Goal: Task Accomplishment & Management: Use online tool/utility

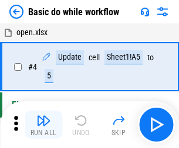
click at [43, 125] on img "button" at bounding box center [43, 121] width 14 height 14
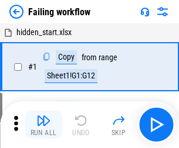
click at [43, 125] on img "button" at bounding box center [43, 121] width 14 height 14
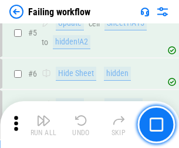
scroll to position [248, 0]
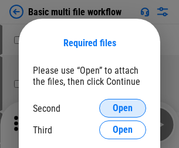
click at [122, 108] on span "Open" at bounding box center [122, 108] width 20 height 9
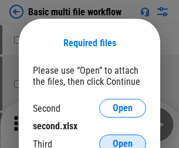
click at [122, 139] on span "Open" at bounding box center [122, 143] width 20 height 9
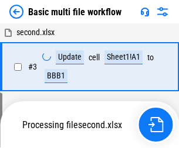
scroll to position [125, 0]
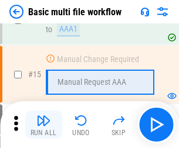
click at [43, 125] on img "button" at bounding box center [43, 121] width 14 height 14
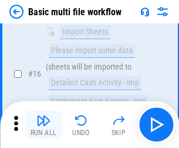
click at [43, 125] on img "button" at bounding box center [43, 121] width 14 height 14
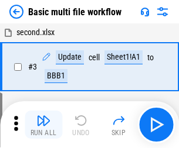
click at [43, 125] on img "button" at bounding box center [43, 121] width 14 height 14
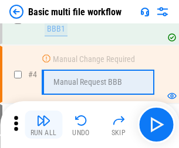
click at [43, 125] on img "button" at bounding box center [43, 121] width 14 height 14
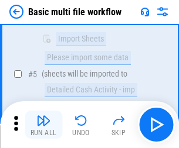
click at [43, 125] on img "button" at bounding box center [43, 121] width 14 height 14
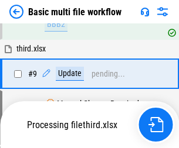
scroll to position [407, 0]
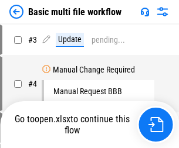
scroll to position [47, 0]
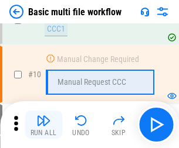
click at [43, 125] on img "button" at bounding box center [43, 121] width 14 height 14
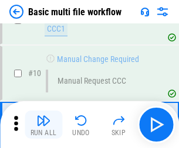
click at [43, 125] on img "button" at bounding box center [43, 121] width 14 height 14
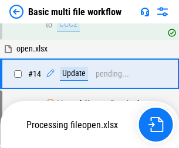
scroll to position [612, 0]
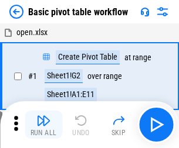
click at [43, 125] on img "button" at bounding box center [43, 121] width 14 height 14
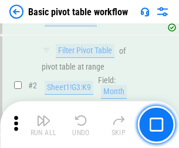
scroll to position [280, 0]
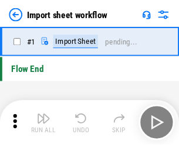
scroll to position [4, 0]
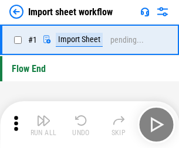
click at [43, 125] on img "button" at bounding box center [43, 121] width 14 height 14
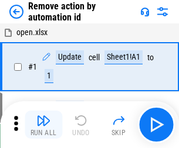
click at [43, 125] on img "button" at bounding box center [43, 121] width 14 height 14
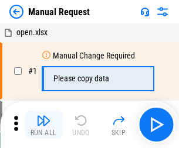
click at [43, 125] on img "button" at bounding box center [43, 121] width 14 height 14
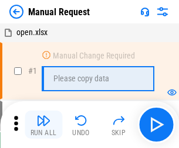
click at [43, 125] on img "button" at bounding box center [43, 121] width 14 height 14
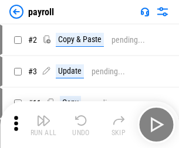
click at [43, 125] on img "button" at bounding box center [43, 121] width 14 height 14
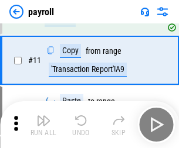
scroll to position [85, 0]
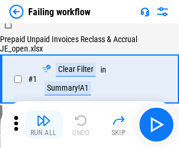
click at [43, 125] on img "button" at bounding box center [43, 121] width 14 height 14
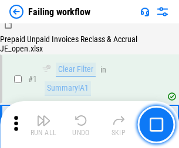
scroll to position [189, 0]
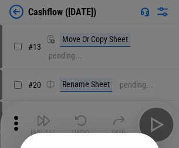
scroll to position [114, 0]
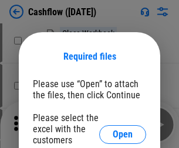
scroll to position [128, 0]
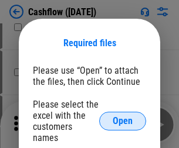
click at [122, 116] on span "Open" at bounding box center [122, 120] width 20 height 9
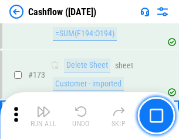
scroll to position [1239, 0]
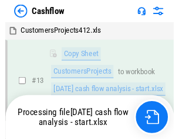
scroll to position [235, 0]
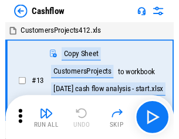
scroll to position [13, 0]
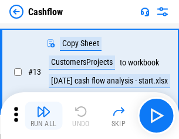
click at [43, 116] on img "button" at bounding box center [43, 112] width 14 height 14
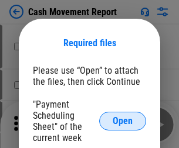
click at [122, 121] on span "Open" at bounding box center [122, 120] width 20 height 9
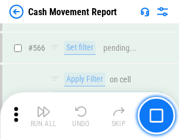
scroll to position [5365, 0]
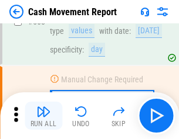
click at [43, 116] on img "button" at bounding box center [43, 112] width 14 height 14
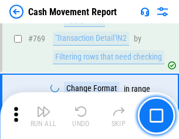
scroll to position [6505, 0]
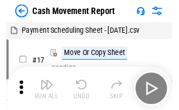
scroll to position [21, 0]
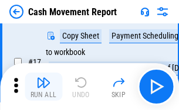
click at [43, 87] on img "button" at bounding box center [43, 83] width 14 height 14
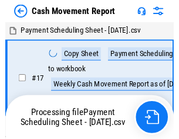
scroll to position [6, 0]
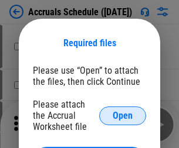
click at [122, 115] on span "Open" at bounding box center [122, 115] width 20 height 9
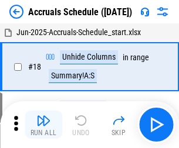
click at [43, 125] on img "button" at bounding box center [43, 121] width 14 height 14
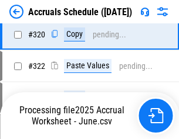
scroll to position [2178, 0]
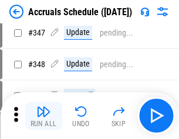
click at [43, 116] on img "button" at bounding box center [43, 112] width 14 height 14
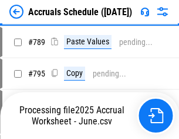
scroll to position [4918, 0]
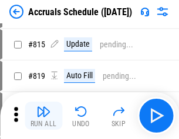
click at [43, 116] on img "button" at bounding box center [43, 112] width 14 height 14
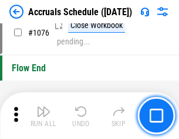
scroll to position [7011, 0]
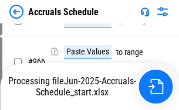
scroll to position [5615, 0]
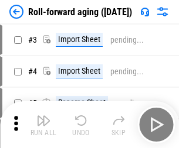
click at [43, 116] on img "button" at bounding box center [43, 121] width 14 height 14
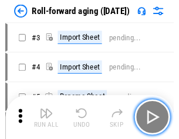
scroll to position [2, 0]
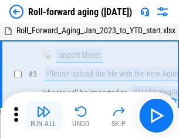
click at [43, 116] on img "button" at bounding box center [43, 112] width 14 height 14
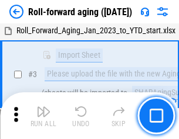
scroll to position [76, 0]
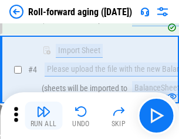
click at [43, 116] on img "button" at bounding box center [43, 112] width 14 height 14
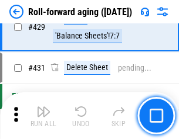
scroll to position [4059, 0]
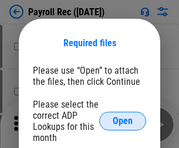
click at [122, 121] on span "Open" at bounding box center [122, 120] width 20 height 9
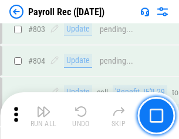
scroll to position [7438, 0]
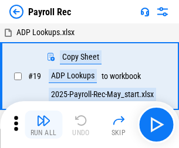
click at [43, 125] on img "button" at bounding box center [43, 121] width 14 height 14
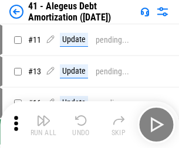
click at [43, 125] on img "button" at bounding box center [43, 121] width 14 height 14
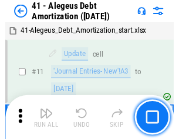
scroll to position [145, 0]
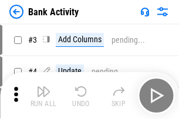
click at [43, 95] on img "button" at bounding box center [43, 91] width 14 height 14
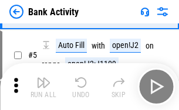
scroll to position [62, 0]
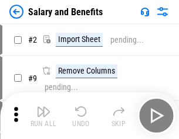
scroll to position [16, 0]
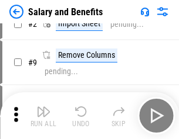
click at [43, 116] on img "button" at bounding box center [43, 112] width 14 height 14
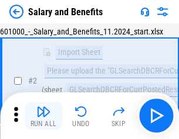
click at [43, 116] on img "button" at bounding box center [43, 112] width 14 height 14
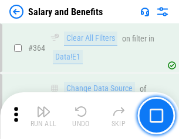
scroll to position [5513, 0]
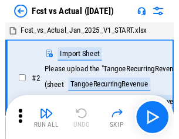
scroll to position [15, 0]
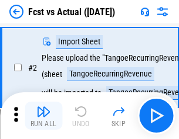
click at [43, 116] on img "button" at bounding box center [43, 112] width 14 height 14
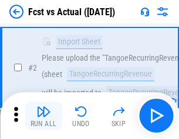
click at [43, 116] on img "button" at bounding box center [43, 112] width 14 height 14
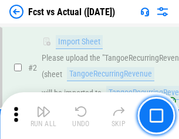
scroll to position [109, 0]
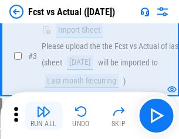
click at [43, 116] on img "button" at bounding box center [43, 112] width 14 height 14
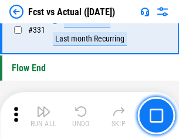
scroll to position [5604, 0]
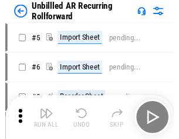
scroll to position [25, 0]
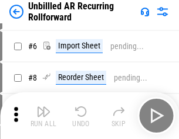
click at [43, 116] on img "button" at bounding box center [43, 112] width 14 height 14
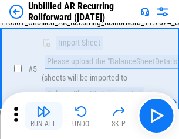
click at [43, 116] on img "button" at bounding box center [43, 112] width 14 height 14
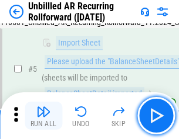
scroll to position [110, 0]
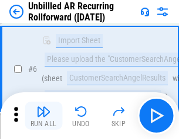
click at [43, 116] on img "button" at bounding box center [43, 112] width 14 height 14
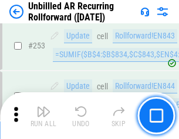
scroll to position [3976, 0]
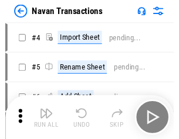
scroll to position [19, 0]
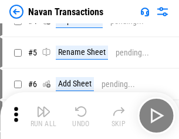
click at [43, 116] on img "button" at bounding box center [43, 112] width 14 height 14
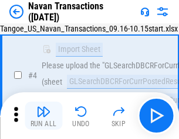
click at [43, 116] on img "button" at bounding box center [43, 112] width 14 height 14
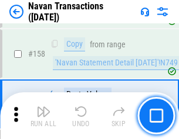
scroll to position [3795, 0]
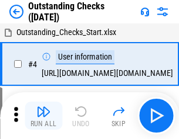
click at [43, 116] on img "button" at bounding box center [43, 112] width 14 height 14
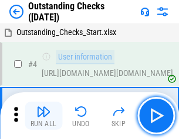
scroll to position [49, 0]
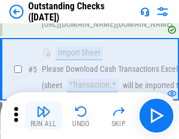
click at [43, 116] on img "button" at bounding box center [43, 112] width 14 height 14
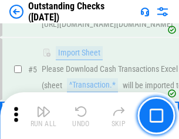
scroll to position [122, 0]
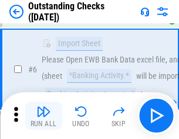
click at [43, 116] on img "button" at bounding box center [43, 112] width 14 height 14
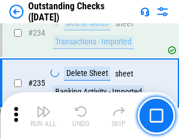
scroll to position [3555, 0]
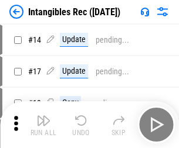
click at [43, 125] on img "button" at bounding box center [43, 121] width 14 height 14
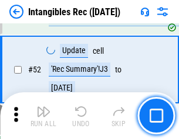
scroll to position [456, 0]
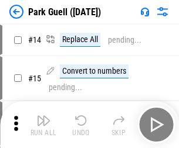
click at [43, 116] on img "button" at bounding box center [43, 121] width 14 height 14
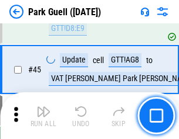
scroll to position [1464, 0]
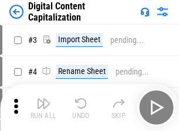
click at [43, 98] on img "button" at bounding box center [43, 103] width 14 height 14
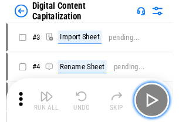
scroll to position [34, 0]
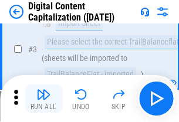
click at [43, 98] on img "button" at bounding box center [43, 94] width 14 height 14
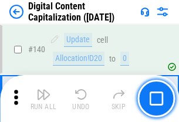
scroll to position [1242, 0]
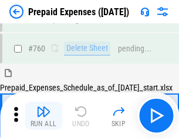
click at [43, 116] on img "button" at bounding box center [43, 112] width 14 height 14
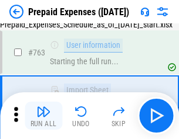
click at [43, 116] on img "button" at bounding box center [43, 112] width 14 height 14
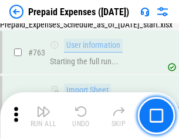
scroll to position [3314, 0]
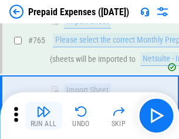
click at [43, 116] on img "button" at bounding box center [43, 112] width 14 height 14
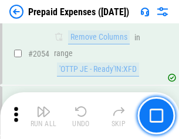
scroll to position [12237, 0]
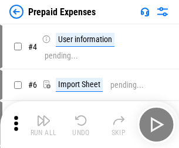
click at [43, 125] on img "button" at bounding box center [43, 121] width 14 height 14
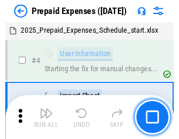
scroll to position [52, 0]
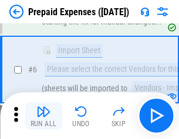
click at [43, 116] on img "button" at bounding box center [43, 112] width 14 height 14
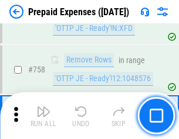
scroll to position [4171, 0]
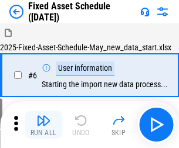
click at [43, 125] on img "button" at bounding box center [43, 121] width 14 height 14
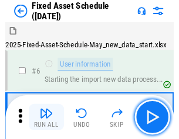
scroll to position [63, 0]
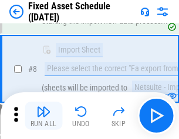
click at [43, 116] on img "button" at bounding box center [43, 112] width 14 height 14
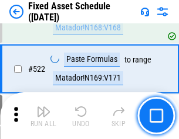
scroll to position [4069, 0]
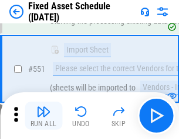
click at [43, 116] on img "button" at bounding box center [43, 112] width 14 height 14
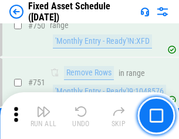
scroll to position [5707, 0]
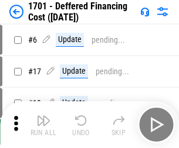
click at [43, 125] on img "button" at bounding box center [43, 121] width 14 height 14
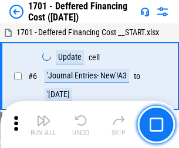
scroll to position [140, 0]
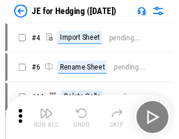
scroll to position [2, 0]
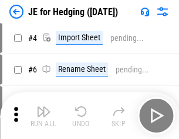
click at [43, 116] on img "button" at bounding box center [43, 112] width 14 height 14
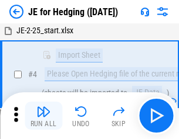
click at [43, 116] on img "button" at bounding box center [43, 112] width 14 height 14
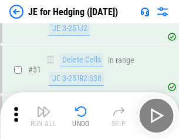
scroll to position [758, 0]
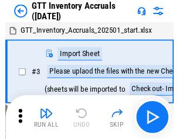
scroll to position [2, 0]
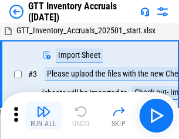
click at [43, 116] on img "button" at bounding box center [43, 112] width 14 height 14
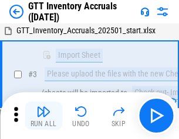
click at [43, 116] on img "button" at bounding box center [43, 112] width 14 height 14
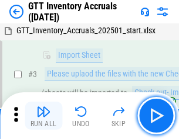
scroll to position [76, 0]
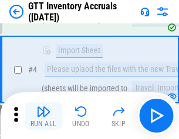
click at [43, 116] on img "button" at bounding box center [43, 112] width 14 height 14
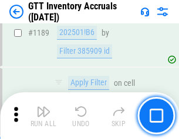
scroll to position [9560, 0]
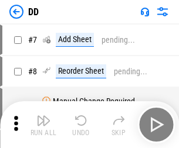
click at [43, 125] on img "button" at bounding box center [43, 121] width 14 height 14
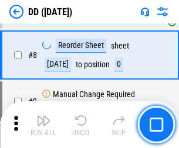
scroll to position [113, 0]
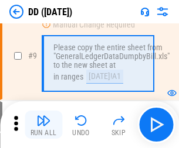
click at [43, 125] on img "button" at bounding box center [43, 121] width 14 height 14
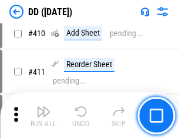
scroll to position [5238, 0]
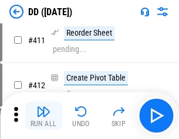
click at [43, 116] on img "button" at bounding box center [43, 112] width 14 height 14
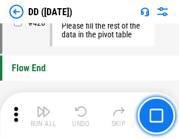
scroll to position [5603, 0]
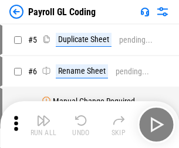
click at [43, 125] on img "button" at bounding box center [43, 121] width 14 height 14
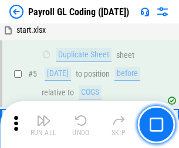
scroll to position [140, 0]
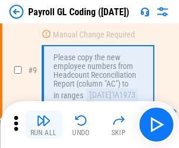
click at [43, 125] on img "button" at bounding box center [43, 121] width 14 height 14
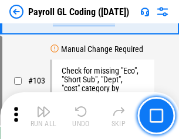
scroll to position [2747, 0]
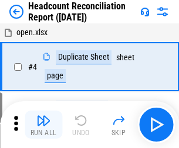
click at [43, 125] on img "button" at bounding box center [43, 121] width 14 height 14
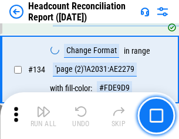
scroll to position [1407, 0]
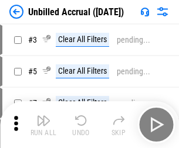
click at [43, 125] on img "button" at bounding box center [43, 121] width 14 height 14
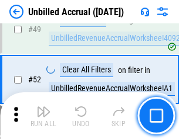
scroll to position [1062, 0]
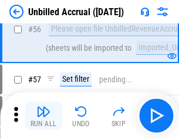
click at [43, 116] on img "button" at bounding box center [43, 112] width 14 height 14
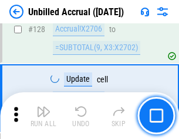
scroll to position [3487, 0]
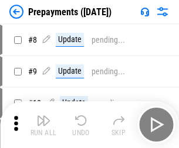
click at [43, 125] on img "button" at bounding box center [43, 121] width 14 height 14
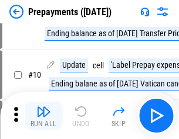
scroll to position [73, 0]
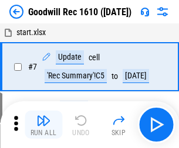
click at [43, 125] on img "button" at bounding box center [43, 121] width 14 height 14
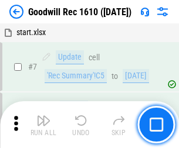
scroll to position [200, 0]
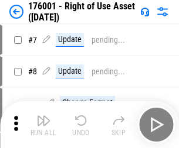
click at [43, 125] on img "button" at bounding box center [43, 121] width 14 height 14
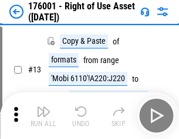
scroll to position [76, 0]
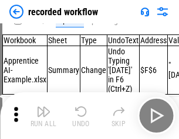
click at [43, 116] on img "button" at bounding box center [43, 112] width 14 height 14
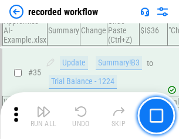
scroll to position [3659, 0]
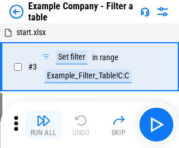
click at [43, 125] on img "button" at bounding box center [43, 121] width 14 height 14
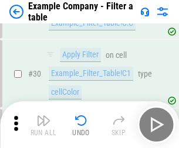
scroll to position [1071, 0]
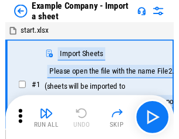
scroll to position [18, 0]
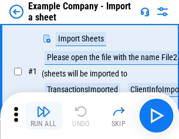
click at [43, 116] on img "button" at bounding box center [43, 112] width 14 height 14
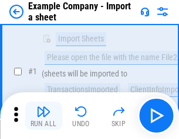
click at [43, 116] on img "button" at bounding box center [43, 112] width 14 height 14
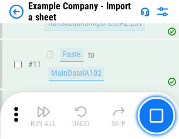
scroll to position [259, 0]
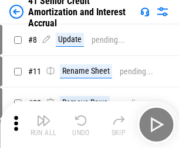
click at [43, 116] on img "button" at bounding box center [43, 121] width 14 height 14
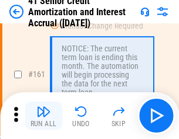
click at [43, 116] on img "button" at bounding box center [43, 112] width 14 height 14
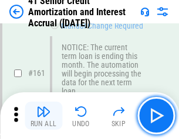
scroll to position [1252, 0]
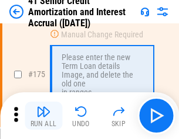
click at [43, 116] on img "button" at bounding box center [43, 112] width 14 height 14
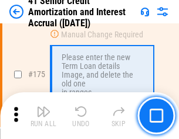
scroll to position [1371, 0]
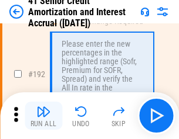
click at [43, 116] on img "button" at bounding box center [43, 112] width 14 height 14
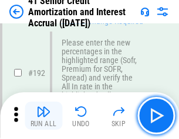
scroll to position [1494, 0]
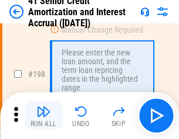
click at [43, 116] on img "button" at bounding box center [43, 112] width 14 height 14
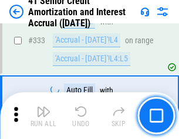
scroll to position [2991, 0]
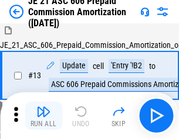
click at [43, 116] on img "button" at bounding box center [43, 112] width 14 height 14
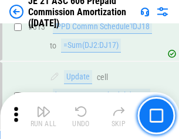
scroll to position [2186, 0]
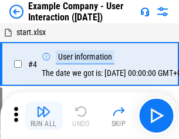
click at [43, 116] on img "button" at bounding box center [43, 112] width 14 height 14
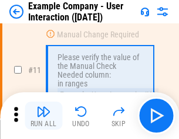
click at [43, 116] on img "button" at bounding box center [43, 112] width 14 height 14
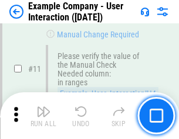
scroll to position [253, 0]
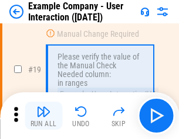
click at [43, 116] on img "button" at bounding box center [43, 112] width 14 height 14
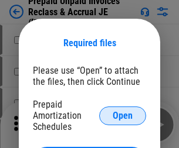
click at [122, 115] on span "Open" at bounding box center [122, 115] width 20 height 9
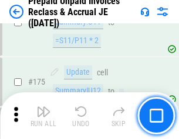
scroll to position [1580, 0]
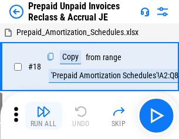
click at [43, 116] on img "button" at bounding box center [43, 112] width 14 height 14
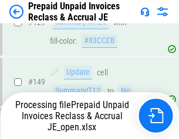
scroll to position [1580, 0]
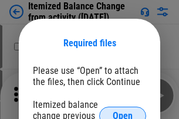
click at [122, 111] on span "Open" at bounding box center [122, 115] width 20 height 9
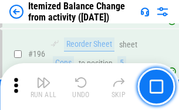
scroll to position [2253, 0]
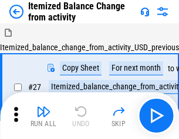
scroll to position [18, 0]
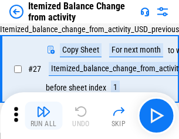
click at [43, 116] on img "button" at bounding box center [43, 112] width 14 height 14
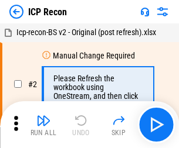
scroll to position [5, 0]
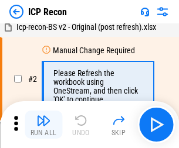
click at [43, 125] on img "button" at bounding box center [43, 121] width 14 height 14
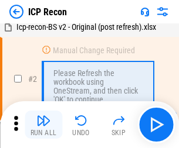
click at [43, 125] on img "button" at bounding box center [43, 121] width 14 height 14
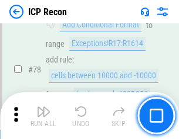
scroll to position [1147, 0]
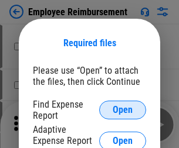
click at [122, 110] on span "Open" at bounding box center [122, 109] width 20 height 9
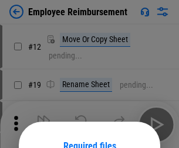
scroll to position [103, 0]
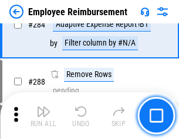
scroll to position [3182, 0]
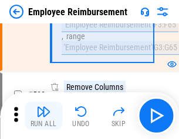
click at [43, 116] on img "button" at bounding box center [43, 112] width 14 height 14
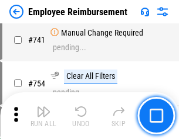
scroll to position [8213, 0]
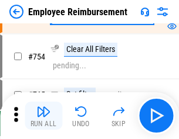
click at [43, 116] on img "button" at bounding box center [43, 112] width 14 height 14
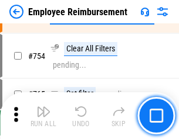
click at [43, 116] on img "button" at bounding box center [43, 112] width 14 height 14
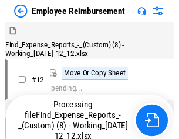
scroll to position [40, 0]
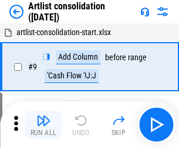
click at [43, 125] on img "button" at bounding box center [43, 121] width 14 height 14
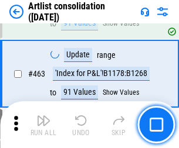
scroll to position [5126, 0]
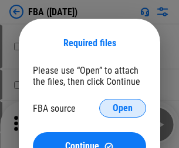
click at [122, 108] on span "Open" at bounding box center [122, 108] width 20 height 9
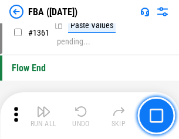
scroll to position [12572, 0]
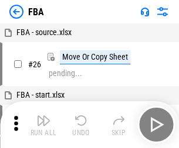
scroll to position [12, 0]
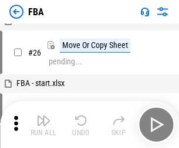
click at [43, 125] on img "button" at bounding box center [43, 121] width 14 height 14
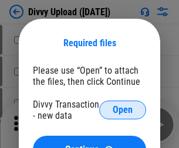
click at [122, 110] on span "Open" at bounding box center [122, 109] width 20 height 9
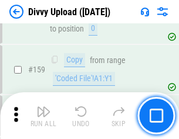
scroll to position [1212, 0]
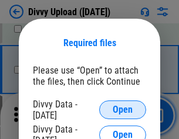
click at [122, 110] on span "Open" at bounding box center [122, 109] width 20 height 9
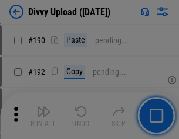
scroll to position [1477, 0]
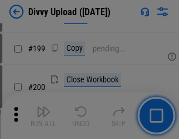
scroll to position [1702, 0]
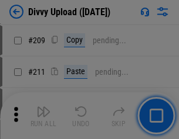
scroll to position [1988, 0]
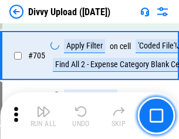
scroll to position [8008, 0]
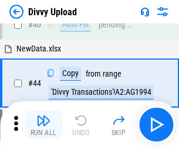
click at [43, 125] on img "button" at bounding box center [43, 121] width 14 height 14
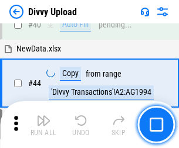
scroll to position [129, 0]
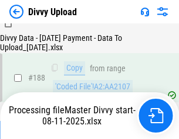
scroll to position [1378, 0]
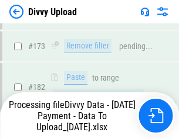
scroll to position [1310, 0]
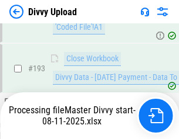
scroll to position [1636, 0]
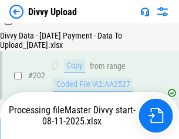
scroll to position [1894, 0]
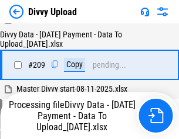
scroll to position [2152, 0]
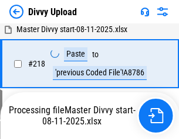
scroll to position [2601, 0]
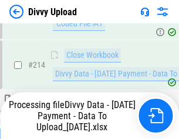
scroll to position [2343, 0]
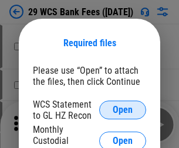
click at [122, 110] on span "Open" at bounding box center [122, 109] width 20 height 9
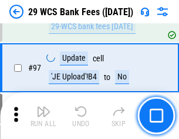
scroll to position [1141, 0]
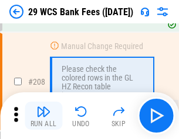
click at [43, 116] on img "button" at bounding box center [43, 112] width 14 height 14
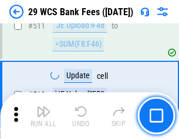
scroll to position [5890, 0]
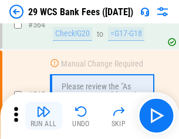
click at [43, 116] on img "button" at bounding box center [43, 112] width 14 height 14
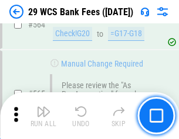
scroll to position [6331, 0]
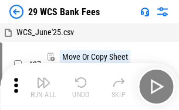
scroll to position [21, 0]
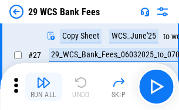
click at [43, 87] on img "button" at bounding box center [43, 83] width 14 height 14
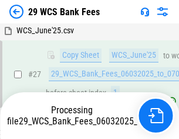
scroll to position [234, 0]
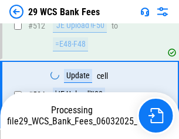
scroll to position [6250, 0]
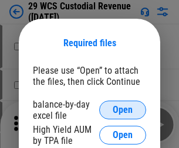
click at [122, 110] on span "Open" at bounding box center [122, 109] width 20 height 9
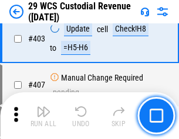
scroll to position [5422, 0]
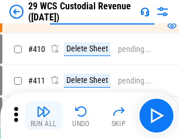
click at [43, 116] on img "button" at bounding box center [43, 112] width 14 height 14
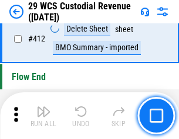
scroll to position [5591, 0]
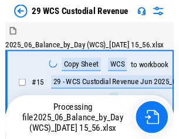
scroll to position [28, 0]
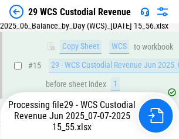
scroll to position [265, 0]
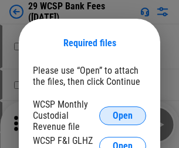
click at [122, 115] on span "Open" at bounding box center [122, 115] width 20 height 9
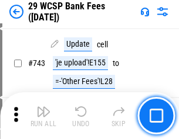
scroll to position [5899, 0]
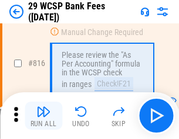
click at [43, 116] on img "button" at bounding box center [43, 112] width 14 height 14
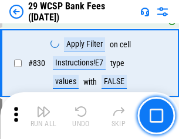
scroll to position [7428, 0]
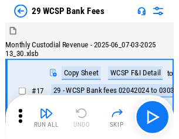
scroll to position [28, 0]
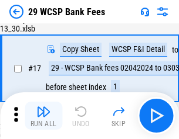
click at [43, 116] on img "button" at bounding box center [43, 112] width 14 height 14
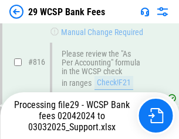
scroll to position [7138, 0]
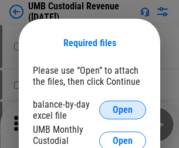
click at [122, 110] on span "Open" at bounding box center [122, 109] width 20 height 9
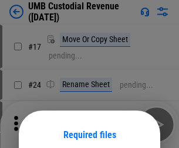
scroll to position [92, 0]
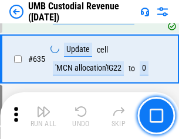
scroll to position [6126, 0]
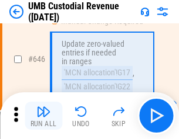
click at [43, 116] on img "button" at bounding box center [43, 112] width 14 height 14
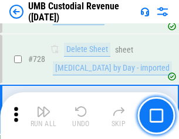
scroll to position [7222, 0]
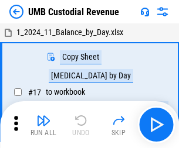
scroll to position [9, 0]
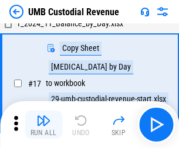
click at [43, 125] on img "button" at bounding box center [43, 121] width 14 height 14
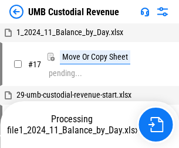
scroll to position [9, 0]
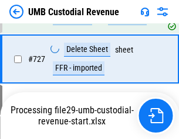
scroll to position [7195, 0]
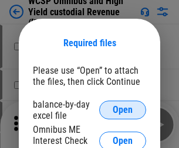
click at [122, 110] on span "Open" at bounding box center [122, 109] width 20 height 9
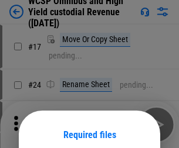
scroll to position [92, 0]
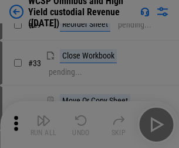
scroll to position [268, 0]
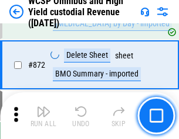
scroll to position [9908, 0]
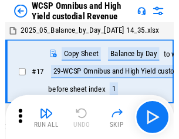
scroll to position [6, 0]
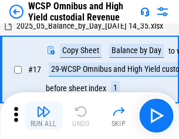
click at [43, 116] on img "button" at bounding box center [43, 112] width 14 height 14
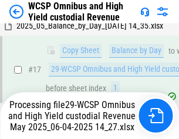
scroll to position [244, 0]
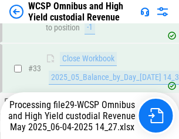
scroll to position [856, 0]
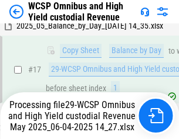
scroll to position [244, 0]
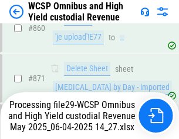
scroll to position [9881, 0]
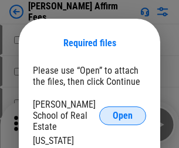
click at [122, 111] on span "Open" at bounding box center [122, 115] width 20 height 9
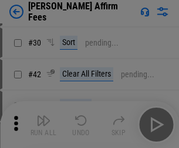
scroll to position [238, 0]
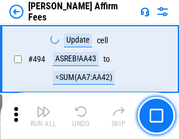
scroll to position [3183, 0]
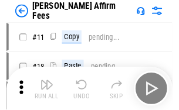
scroll to position [12, 0]
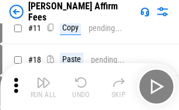
click at [43, 87] on img "button" at bounding box center [43, 83] width 14 height 14
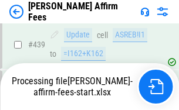
scroll to position [3070, 0]
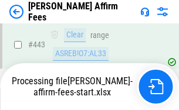
scroll to position [3070, 0]
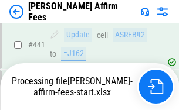
scroll to position [3070, 0]
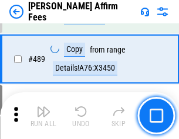
scroll to position [3056, 0]
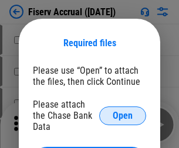
click at [122, 111] on span "Open" at bounding box center [122, 115] width 20 height 9
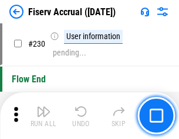
scroll to position [3709, 0]
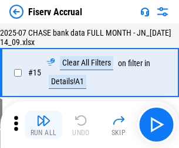
click at [43, 125] on img "button" at bounding box center [43, 121] width 14 height 14
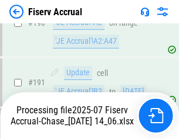
scroll to position [3078, 0]
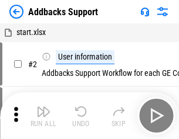
click at [43, 116] on img "button" at bounding box center [43, 112] width 14 height 14
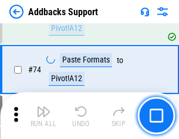
scroll to position [852, 0]
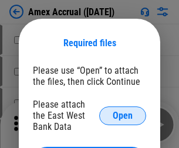
click at [122, 115] on span "Open" at bounding box center [122, 115] width 20 height 9
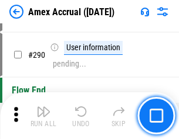
scroll to position [3357, 0]
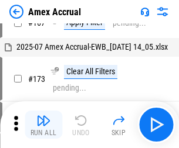
click at [43, 125] on img "button" at bounding box center [43, 121] width 14 height 14
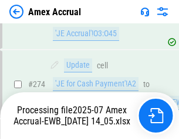
scroll to position [3562, 0]
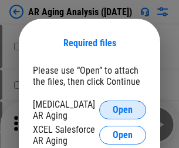
click at [122, 108] on span "Open" at bounding box center [122, 109] width 20 height 9
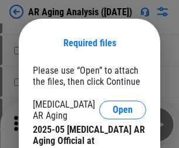
scroll to position [352, 0]
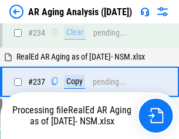
scroll to position [1815, 0]
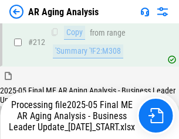
scroll to position [1801, 0]
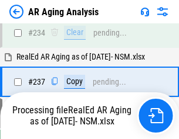
scroll to position [1850, 0]
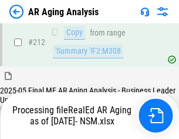
scroll to position [1751, 0]
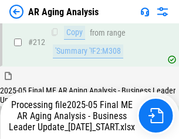
scroll to position [1760, 0]
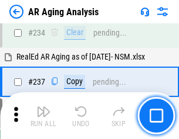
scroll to position [1801, 0]
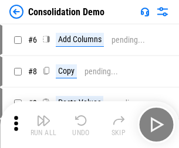
click at [43, 125] on img "button" at bounding box center [43, 121] width 14 height 14
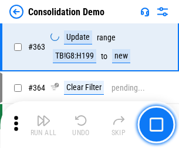
scroll to position [3924, 0]
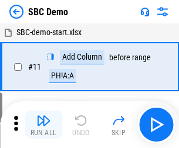
click at [43, 125] on img "button" at bounding box center [43, 121] width 14 height 14
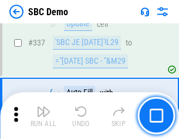
scroll to position [3080, 0]
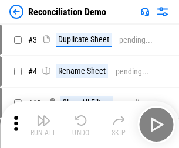
click at [43, 125] on img "button" at bounding box center [43, 121] width 14 height 14
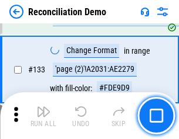
scroll to position [1390, 0]
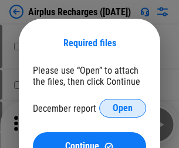
click at [122, 108] on span "Open" at bounding box center [122, 108] width 20 height 9
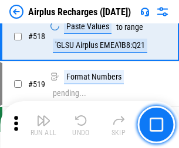
scroll to position [5038, 0]
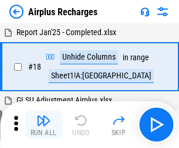
click at [43, 125] on img "button" at bounding box center [43, 121] width 14 height 14
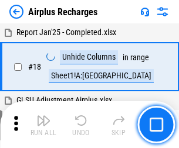
scroll to position [52, 0]
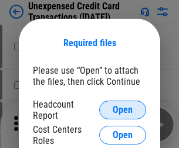
click at [122, 110] on span "Open" at bounding box center [122, 109] width 20 height 9
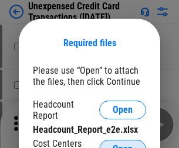
click at [122, 145] on span "Open" at bounding box center [122, 149] width 20 height 9
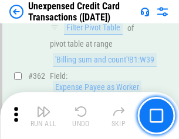
scroll to position [3011, 0]
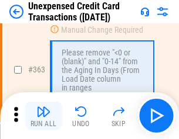
click at [43, 116] on img "button" at bounding box center [43, 112] width 14 height 14
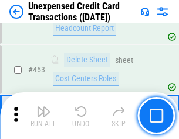
scroll to position [3993, 0]
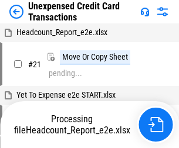
scroll to position [18, 0]
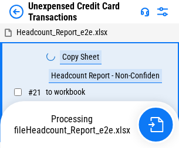
scroll to position [18, 0]
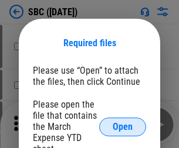
click at [122, 126] on span "Open" at bounding box center [122, 126] width 20 height 9
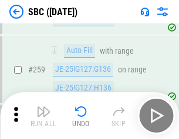
scroll to position [2288, 0]
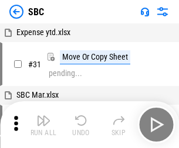
scroll to position [12, 0]
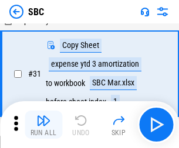
click at [43, 125] on img "button" at bounding box center [43, 121] width 14 height 14
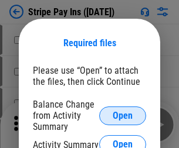
click at [122, 115] on span "Open" at bounding box center [122, 115] width 20 height 9
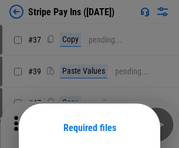
scroll to position [85, 0]
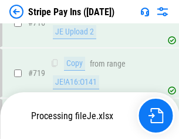
scroll to position [6069, 0]
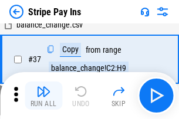
click at [43, 95] on img "button" at bounding box center [43, 91] width 14 height 14
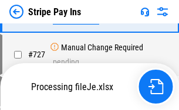
scroll to position [6043, 0]
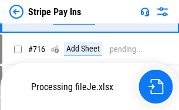
scroll to position [6043, 0]
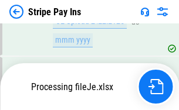
scroll to position [6043, 0]
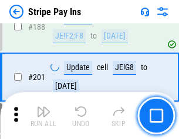
scroll to position [1667, 0]
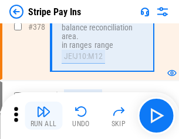
click at [43, 116] on img "button" at bounding box center [43, 112] width 14 height 14
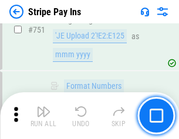
scroll to position [6029, 0]
